Goal: Task Accomplishment & Management: Use online tool/utility

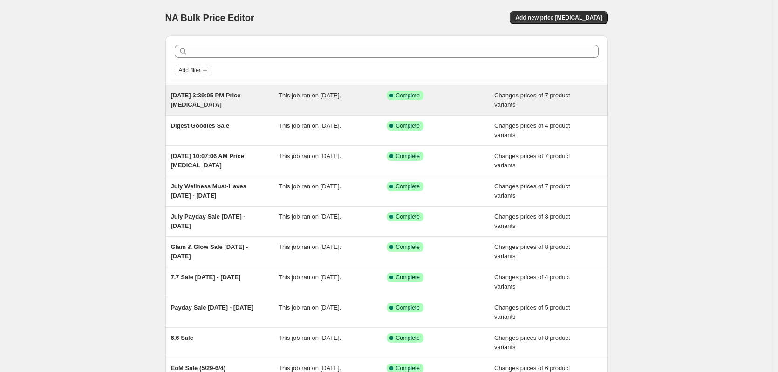
click at [295, 98] on span "This job ran on [DATE]." at bounding box center [309, 95] width 62 height 7
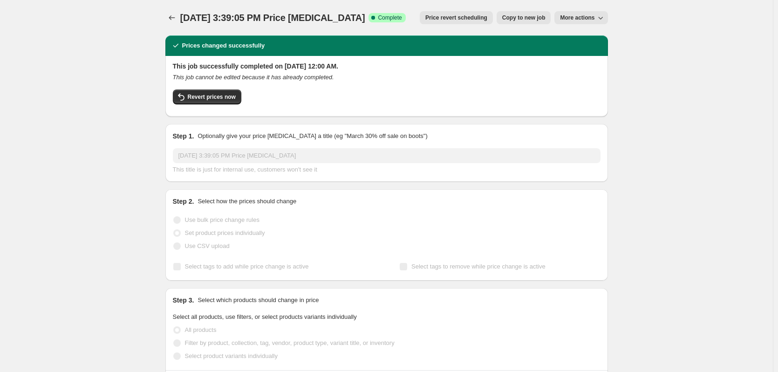
click at [535, 21] on span "Copy to new job" at bounding box center [523, 17] width 43 height 7
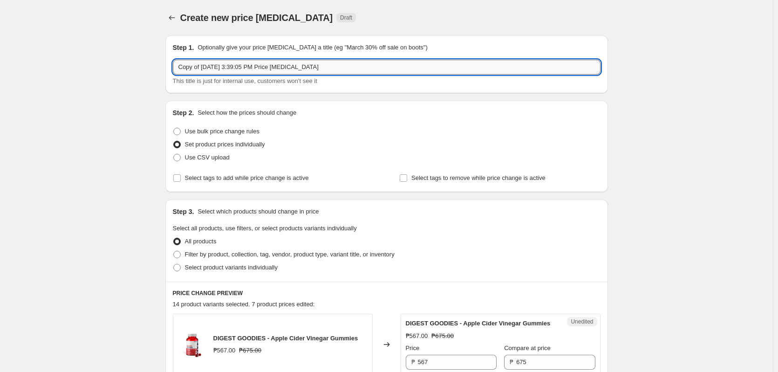
click at [255, 73] on input "Copy of [DATE] 3:39:05 PM Price [MEDICAL_DATA]" at bounding box center [386, 67] width 427 height 15
drag, startPoint x: 328, startPoint y: 68, endPoint x: 322, endPoint y: 69, distance: 6.1
click at [322, 69] on input "Copy of [DATE] 3:39:05 PM Price [MEDICAL_DATA]" at bounding box center [386, 67] width 427 height 15
click at [217, 68] on input "Copy of [DATE] 3:39:05 PM Price [MEDICAL_DATA]" at bounding box center [386, 67] width 427 height 15
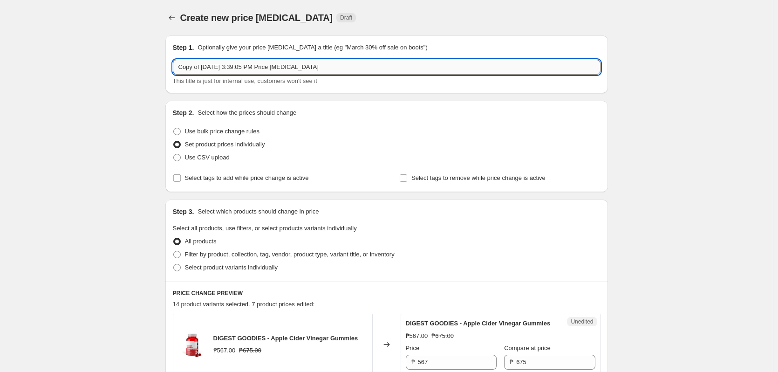
click at [217, 68] on input "Copy of [DATE] 3:39:05 PM Price [MEDICAL_DATA]" at bounding box center [386, 67] width 427 height 15
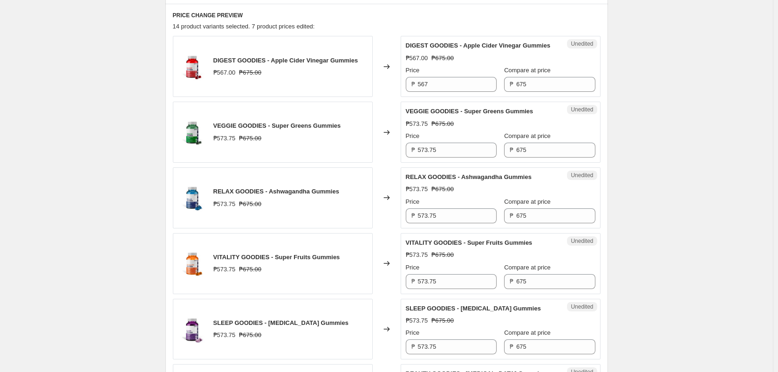
scroll to position [279, 0]
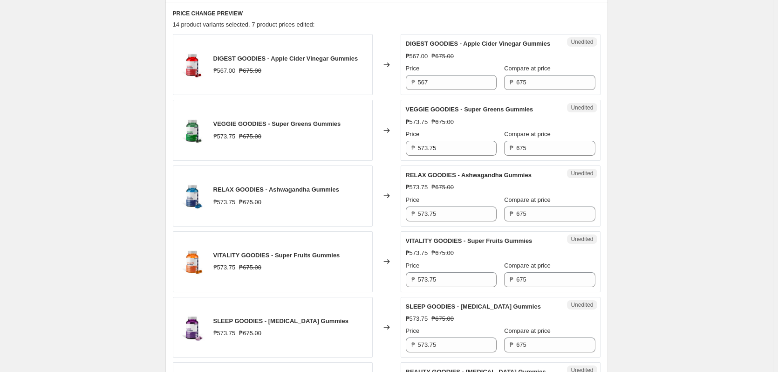
type input "Payday Sale [DATE]-[DATE]"
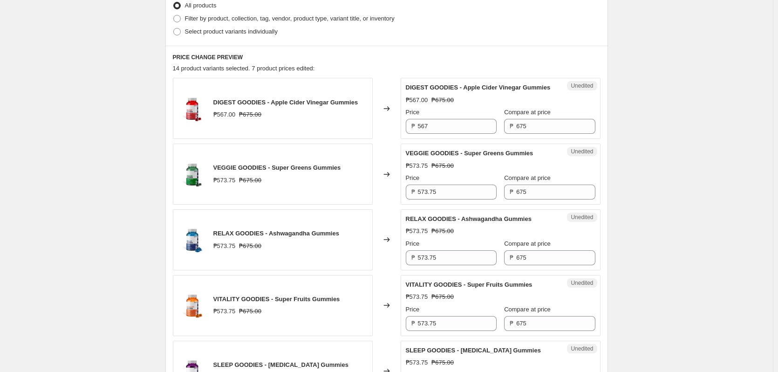
scroll to position [233, 0]
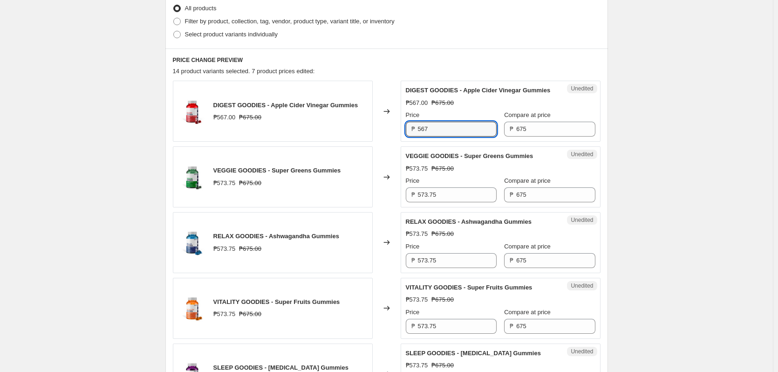
drag, startPoint x: 448, startPoint y: 137, endPoint x: 415, endPoint y: 134, distance: 32.8
click at [415, 134] on div "₱ 567" at bounding box center [451, 129] width 91 height 15
paste input "73.75"
type input "573.75"
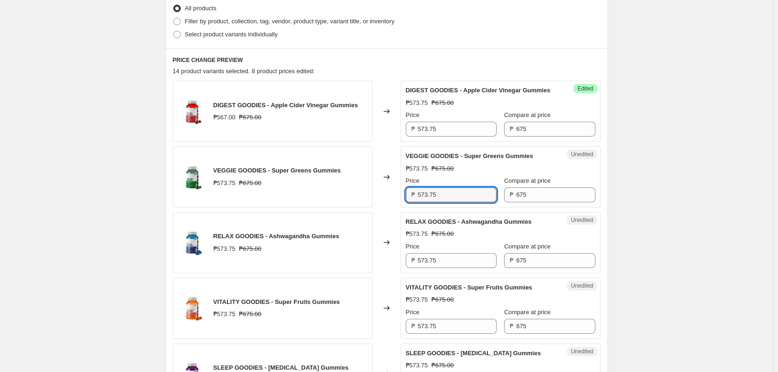
drag, startPoint x: 448, startPoint y: 205, endPoint x: 409, endPoint y: 203, distance: 38.3
click at [409, 202] on div "₱ 573.75" at bounding box center [451, 194] width 91 height 15
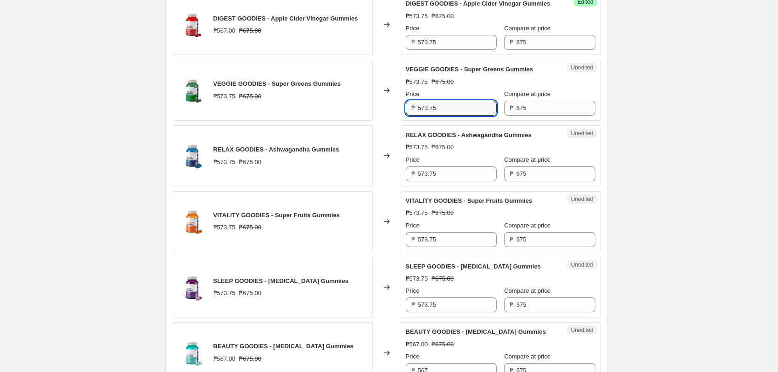
scroll to position [326, 0]
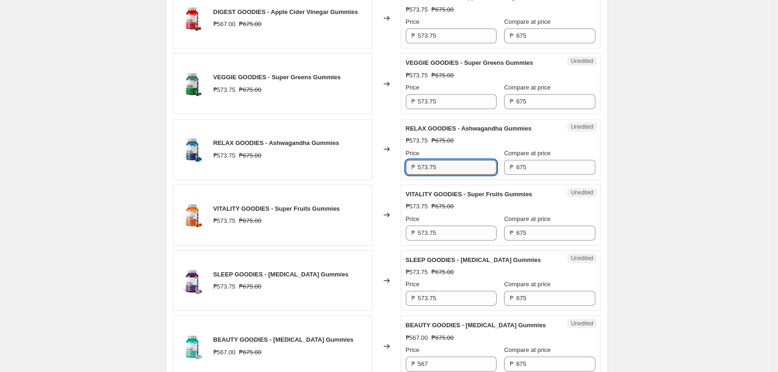
drag, startPoint x: 444, startPoint y: 177, endPoint x: 407, endPoint y: 176, distance: 36.8
click at [407, 175] on div "₱ 573.75" at bounding box center [451, 167] width 91 height 15
paste input "94.00"
type input "594.00"
drag, startPoint x: 438, startPoint y: 102, endPoint x: 433, endPoint y: 103, distance: 4.7
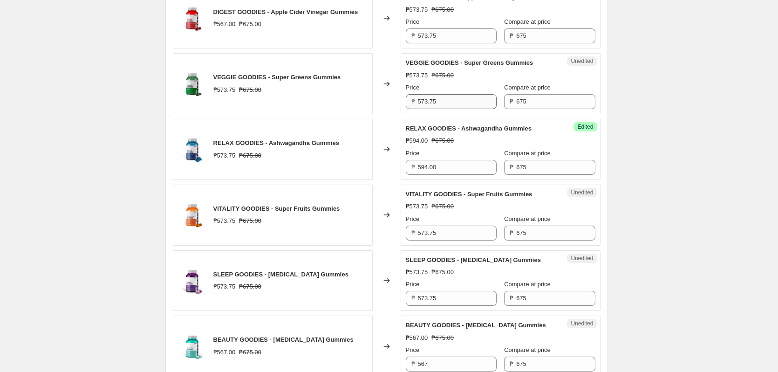
click at [433, 102] on div "Price ₱ 573.75" at bounding box center [451, 96] width 91 height 26
drag, startPoint x: 443, startPoint y: 109, endPoint x: 395, endPoint y: 110, distance: 48.0
click at [396, 109] on div "VEGGIE GOODIES - Super Greens Gummies ₱573.75 ₱675.00 Changed to Unedited VEGGI…" at bounding box center [386, 83] width 427 height 61
paste input "94.00"
type input "594.00"
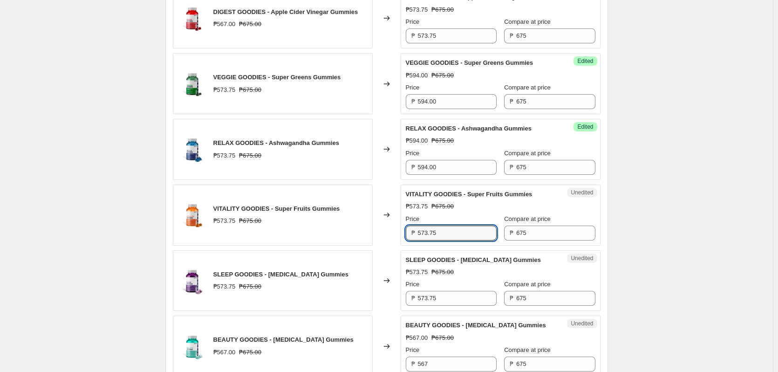
drag, startPoint x: 444, startPoint y: 242, endPoint x: 397, endPoint y: 242, distance: 47.0
click at [400, 242] on div "VITALITY GOODIES - Super Fruits Gummies ₱573.75 ₱675.00 Changed to Unedited VIT…" at bounding box center [386, 214] width 427 height 61
paste input "94.00"
type input "594.00"
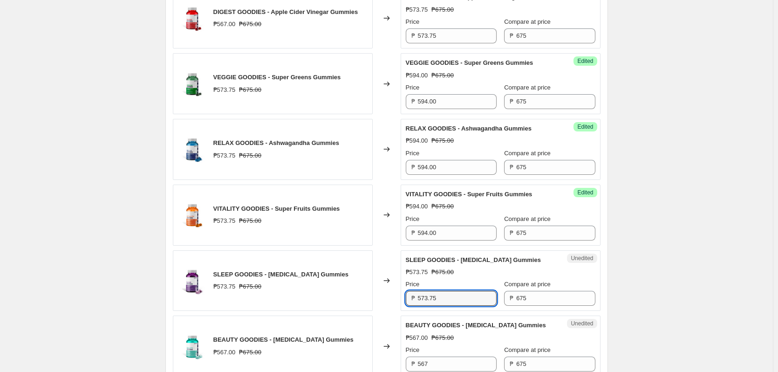
drag, startPoint x: 445, startPoint y: 308, endPoint x: 409, endPoint y: 308, distance: 36.3
click at [409, 305] on div "₱ 573.75" at bounding box center [451, 298] width 91 height 15
paste input "94.00"
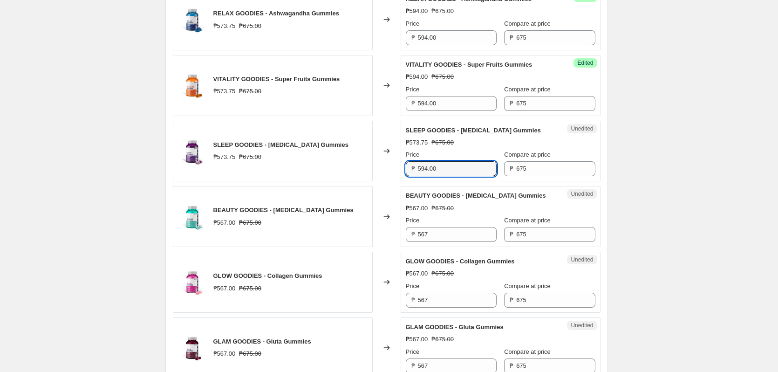
scroll to position [466, 0]
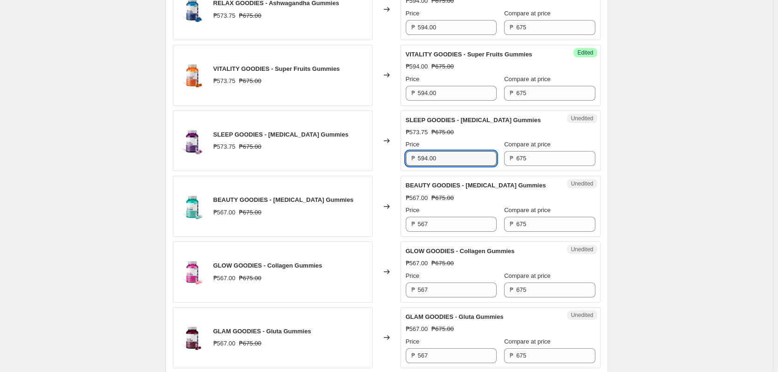
type input "594.00"
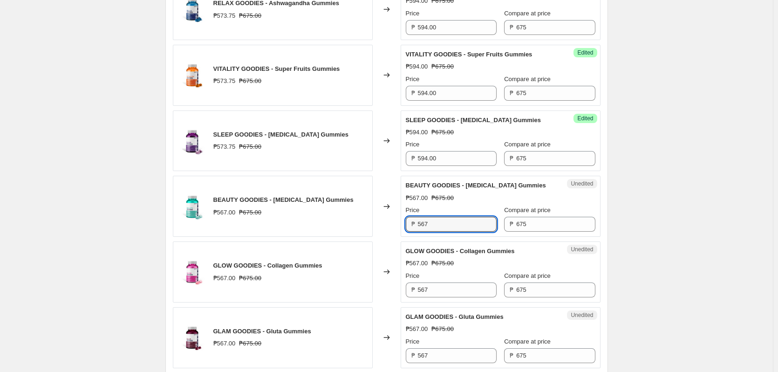
drag, startPoint x: 437, startPoint y: 229, endPoint x: 391, endPoint y: 230, distance: 46.1
click at [392, 230] on div "BEAUTY GOODIES - [MEDICAL_DATA] Gummies ₱567.00 ₱675.00 Changed to Unedited BEA…" at bounding box center [386, 206] width 427 height 61
paste input "73.75"
type input "573.75"
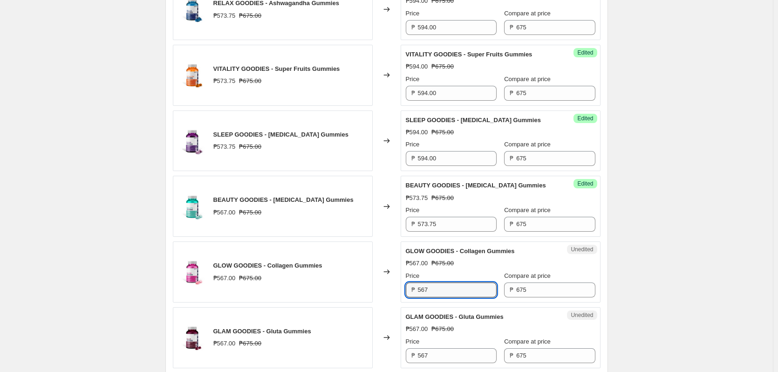
drag, startPoint x: 434, startPoint y: 297, endPoint x: 380, endPoint y: 298, distance: 54.0
click at [382, 298] on div "GLOW GOODIES - Collagen Gummies ₱567.00 ₱675.00 Changed to Unedited GLOW GOODIE…" at bounding box center [386, 271] width 427 height 61
paste input "73.75"
type input "573.75"
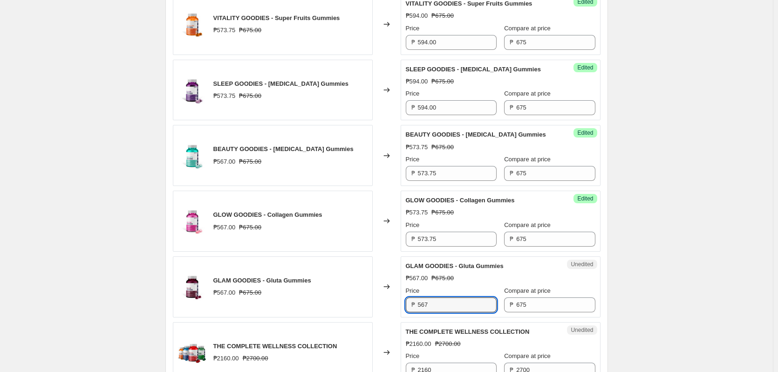
scroll to position [544, 0]
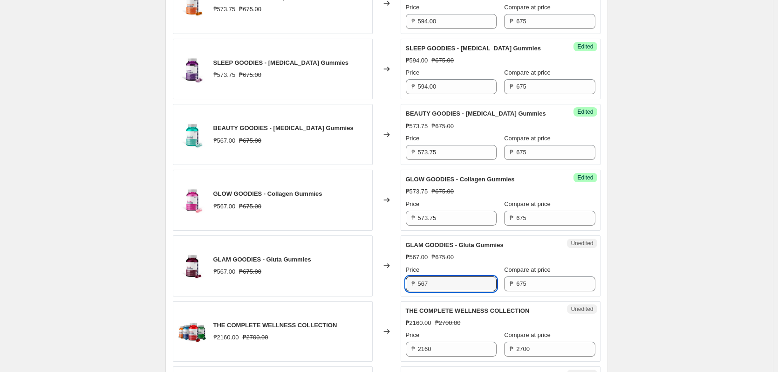
drag, startPoint x: 432, startPoint y: 369, endPoint x: 391, endPoint y: 353, distance: 43.8
click at [398, 367] on div "DIGEST GOODIES - Apple Cider Vinegar Gummies ₱567.00 ₱675.00 Changed to Success…" at bounding box center [386, 242] width 427 height 932
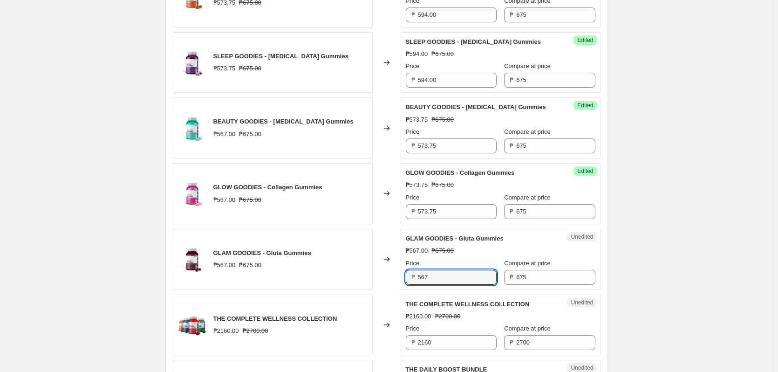
paste input "73.75"
type input "573.75"
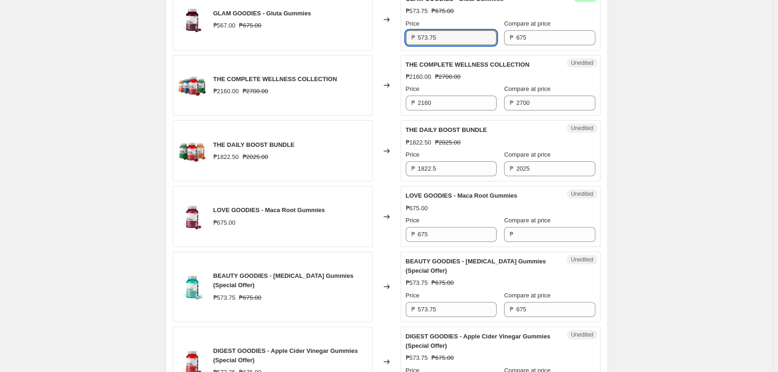
scroll to position [870, 0]
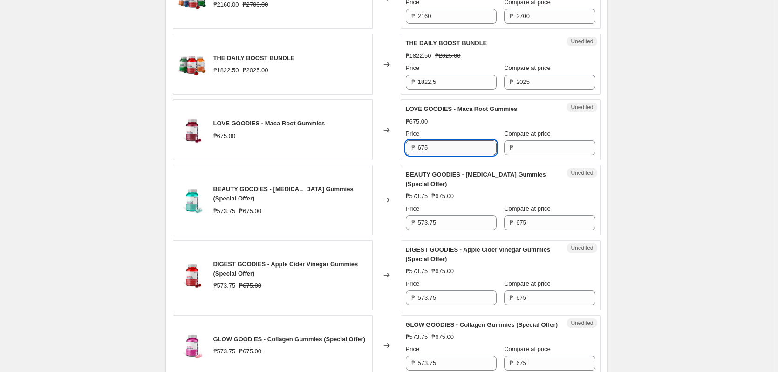
click at [438, 155] on input "675" at bounding box center [457, 147] width 79 height 15
click at [541, 155] on input "Compare at price" at bounding box center [555, 147] width 79 height 15
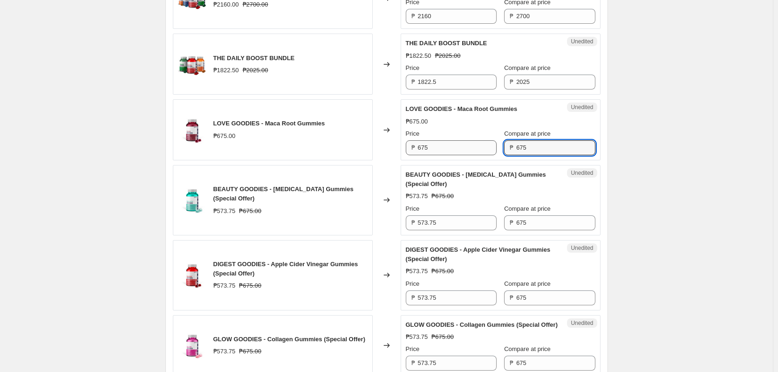
type input "675"
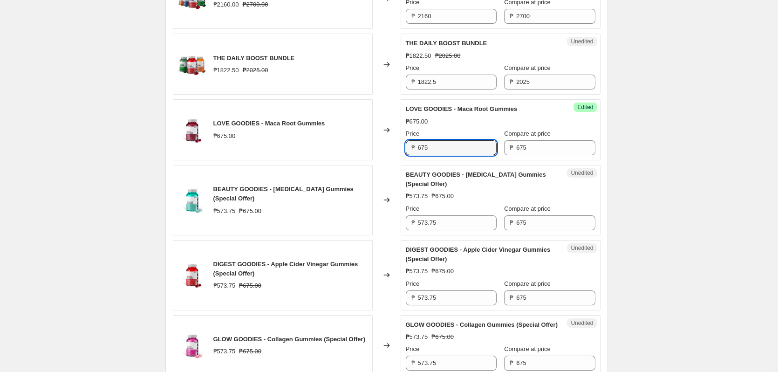
drag, startPoint x: 441, startPoint y: 160, endPoint x: 364, endPoint y: 149, distance: 78.0
click at [389, 152] on div "LOVE GOODIES - Maca Root Gummies ₱675.00 Changed to Success Edited LOVE GOODIES…" at bounding box center [386, 129] width 427 height 61
paste input "553.50"
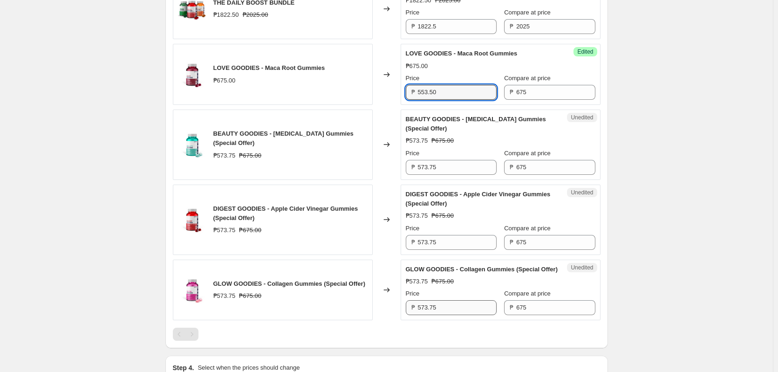
scroll to position [1010, 0]
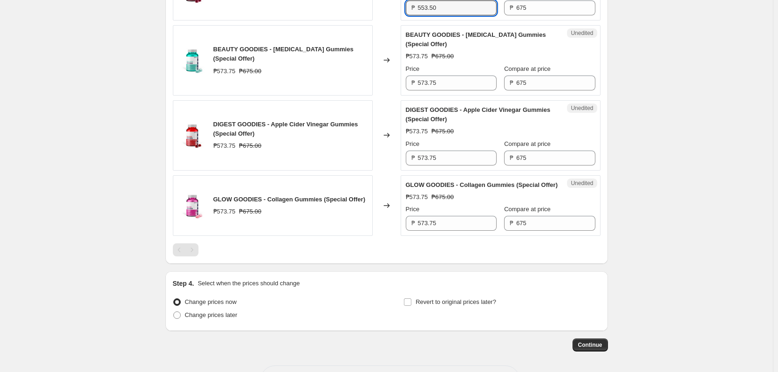
type input "553.50"
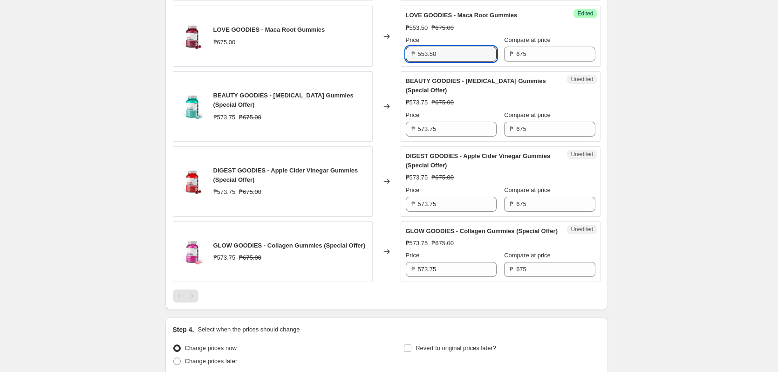
scroll to position [1065, 0]
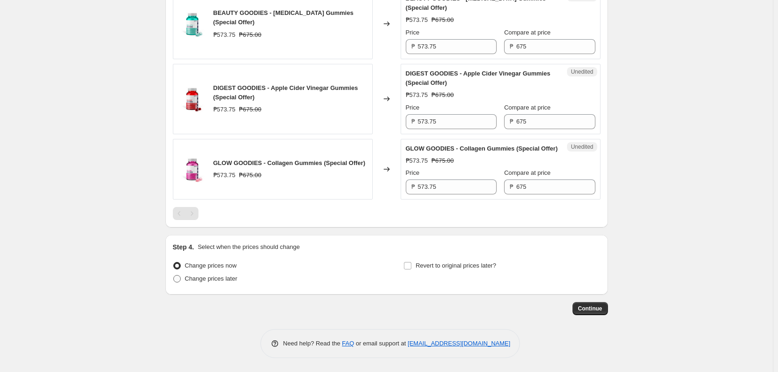
click at [220, 278] on span "Change prices later" at bounding box center [211, 278] width 53 height 7
click at [174, 275] on input "Change prices later" at bounding box center [173, 275] width 0 height 0
radio input "true"
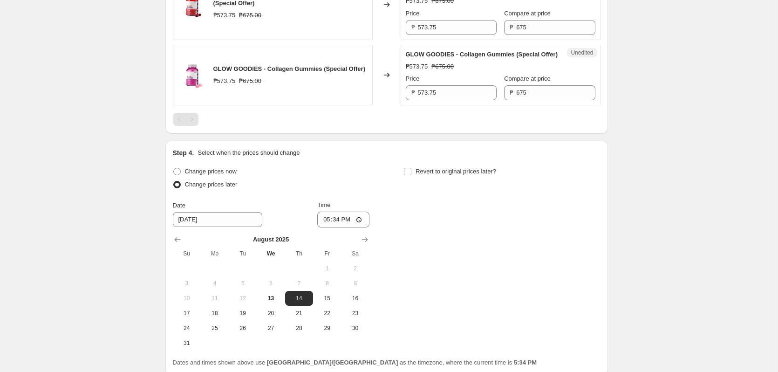
scroll to position [1239, 0]
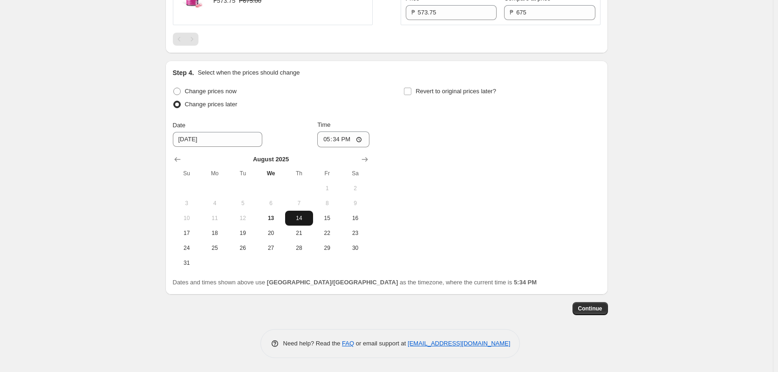
click at [308, 222] on button "14" at bounding box center [299, 217] width 28 height 15
click at [339, 136] on input "17:34" at bounding box center [343, 139] width 52 height 16
click at [359, 137] on input "17:34" at bounding box center [343, 139] width 52 height 16
type input "00:00"
click at [431, 186] on div "Change prices now Change prices later Date [DATE] Time 00:00 [DATE] Su Mo Tu We…" at bounding box center [386, 177] width 427 height 185
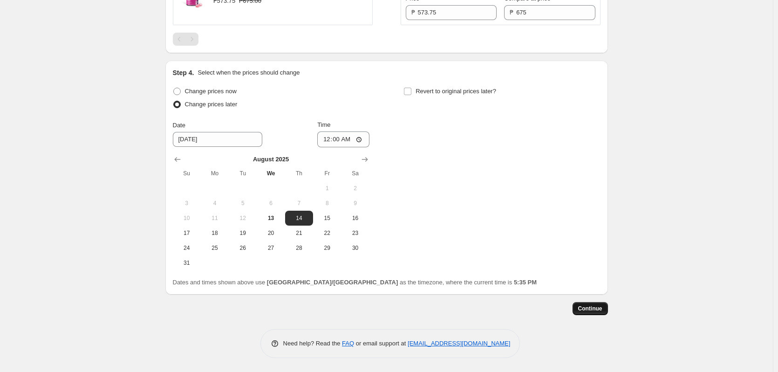
click at [593, 306] on span "Continue" at bounding box center [590, 308] width 24 height 7
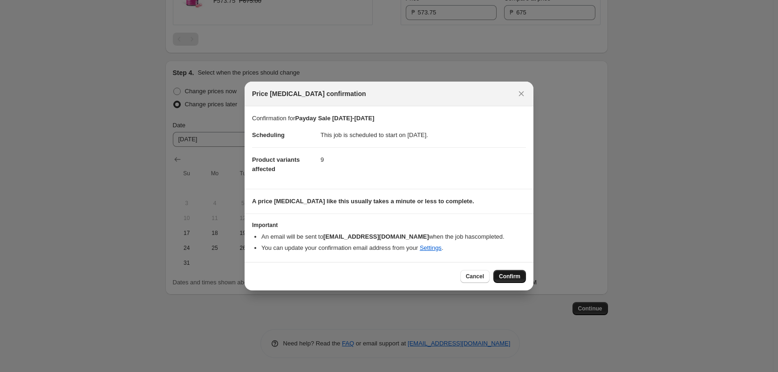
click at [505, 274] on span "Confirm" at bounding box center [509, 275] width 21 height 7
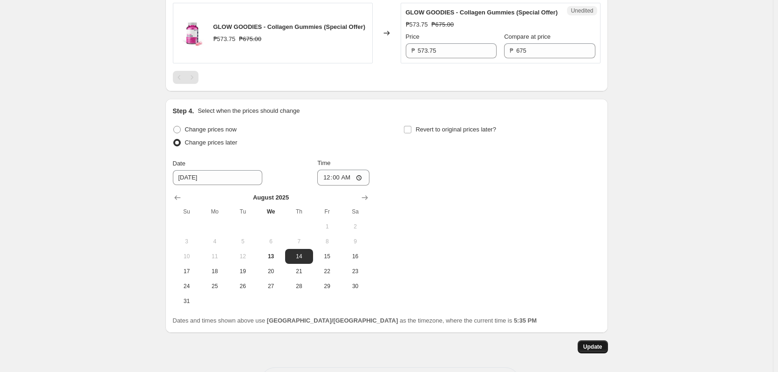
click at [599, 353] on button "Update" at bounding box center [592, 346] width 30 height 13
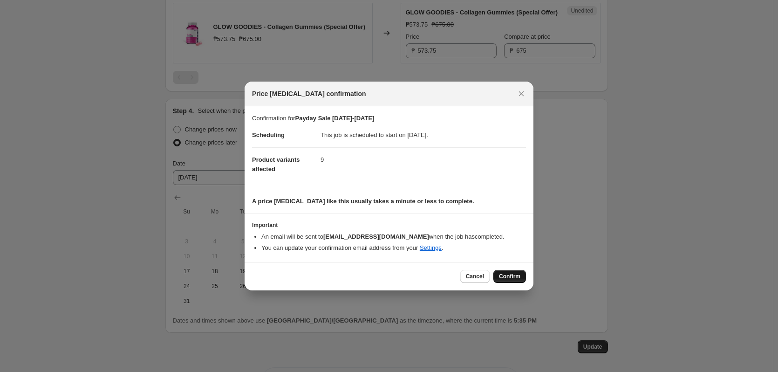
click at [514, 272] on span "Confirm" at bounding box center [509, 275] width 21 height 7
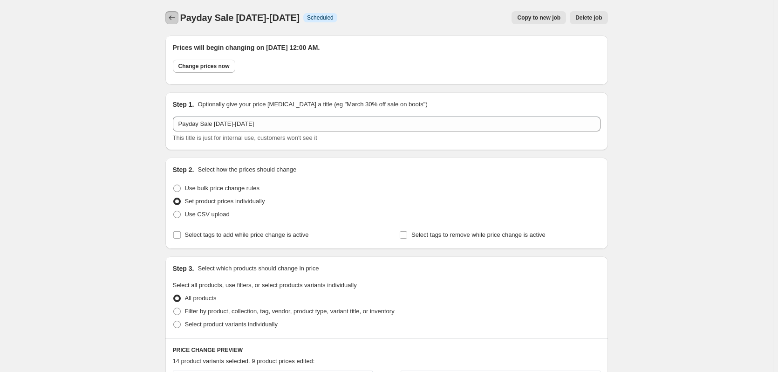
click at [170, 15] on icon "Price change jobs" at bounding box center [171, 17] width 9 height 9
